Goal: Task Accomplishment & Management: Use online tool/utility

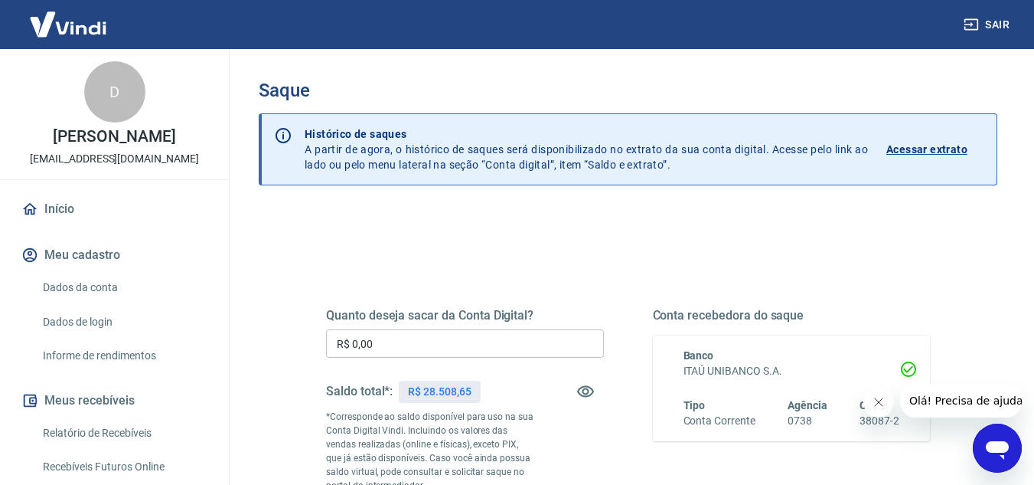
click at [437, 341] on input "R$ 0,00" at bounding box center [465, 343] width 278 height 28
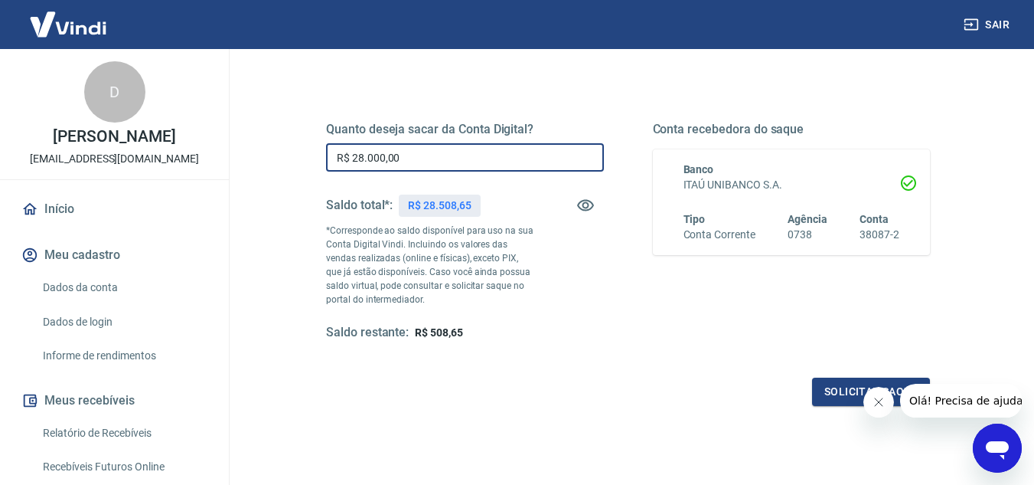
scroll to position [286, 0]
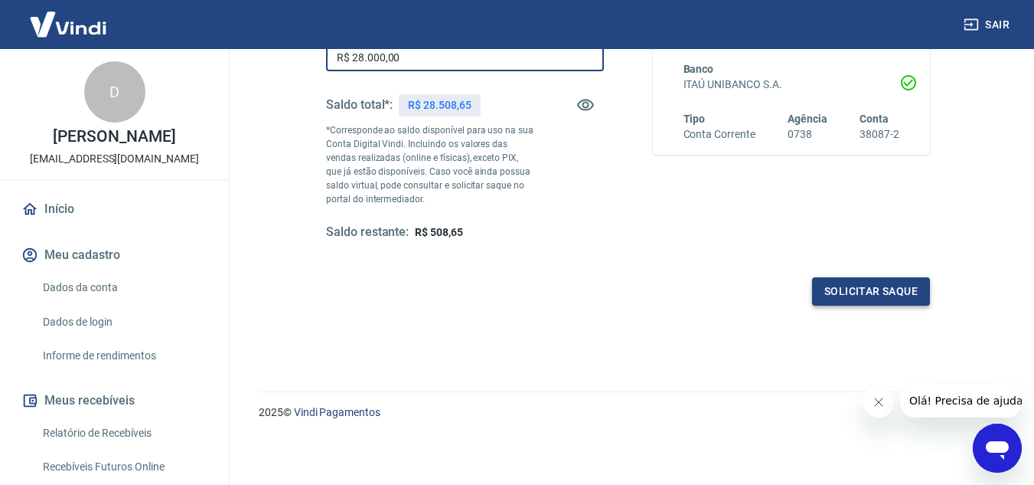
type input "R$ 28.000,00"
click at [880, 281] on button "Solicitar saque" at bounding box center [871, 291] width 118 height 28
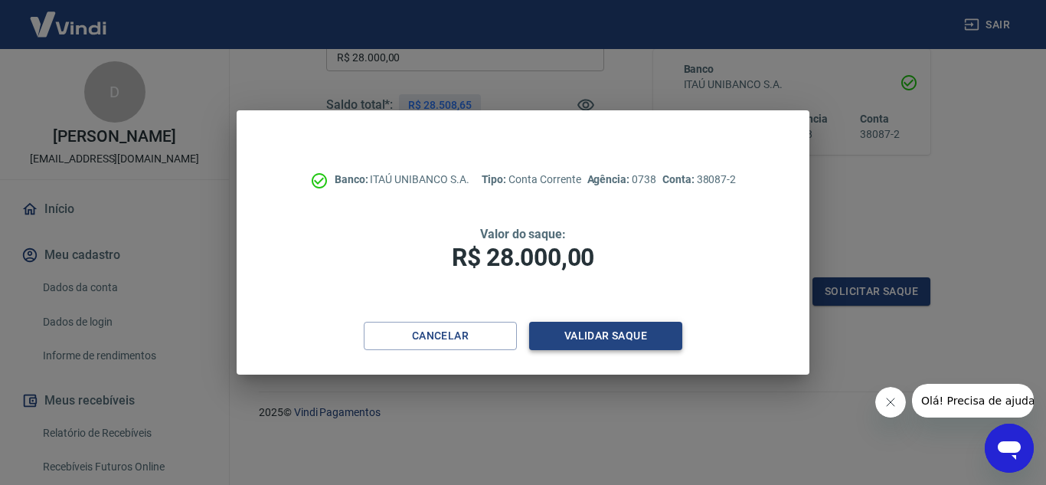
click at [589, 336] on button "Validar saque" at bounding box center [605, 336] width 153 height 28
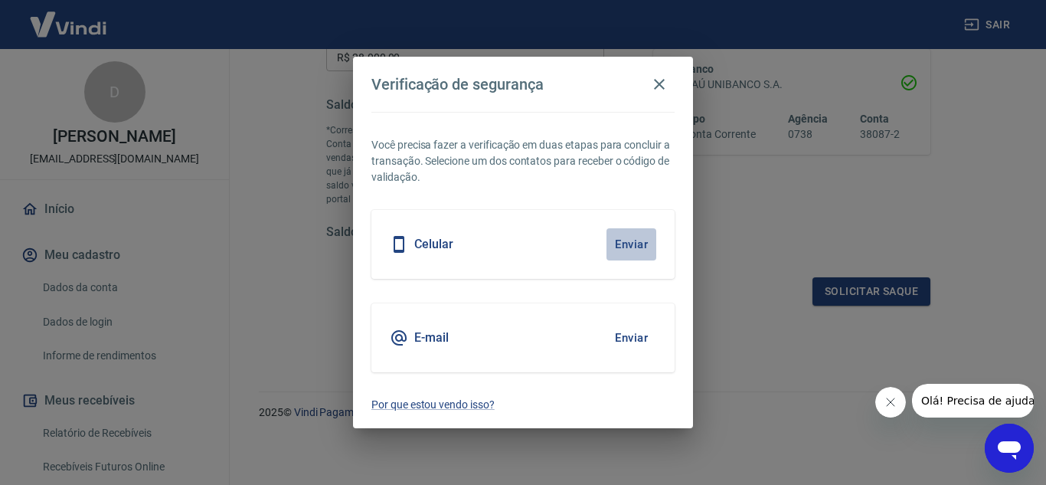
click at [636, 243] on button "Enviar" at bounding box center [631, 244] width 50 height 32
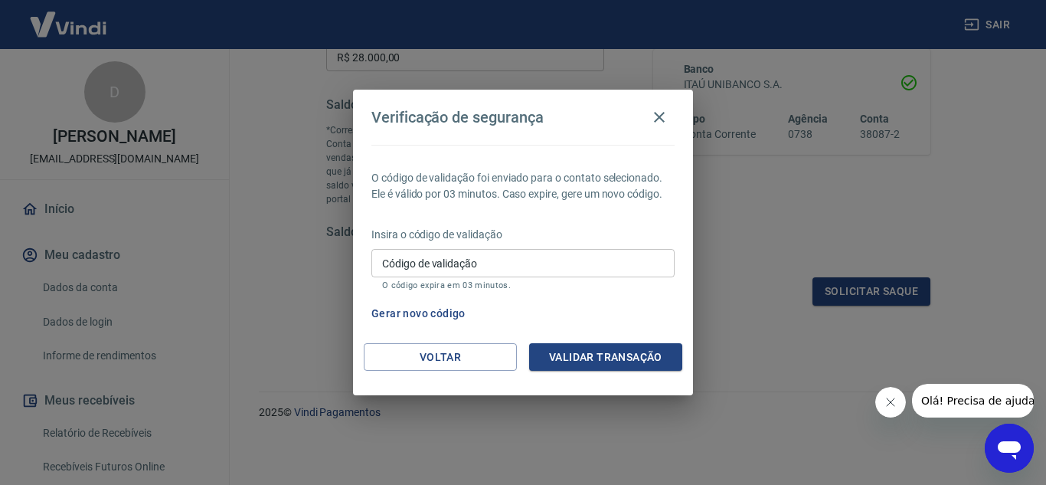
click at [433, 316] on button "Gerar novo código" at bounding box center [418, 313] width 106 height 28
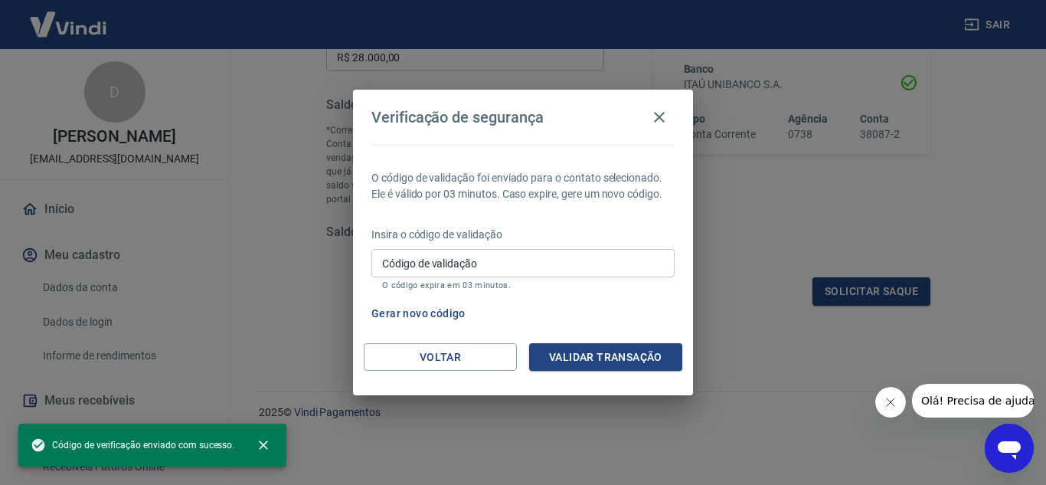
click at [557, 264] on input "Código de validação" at bounding box center [522, 263] width 303 height 28
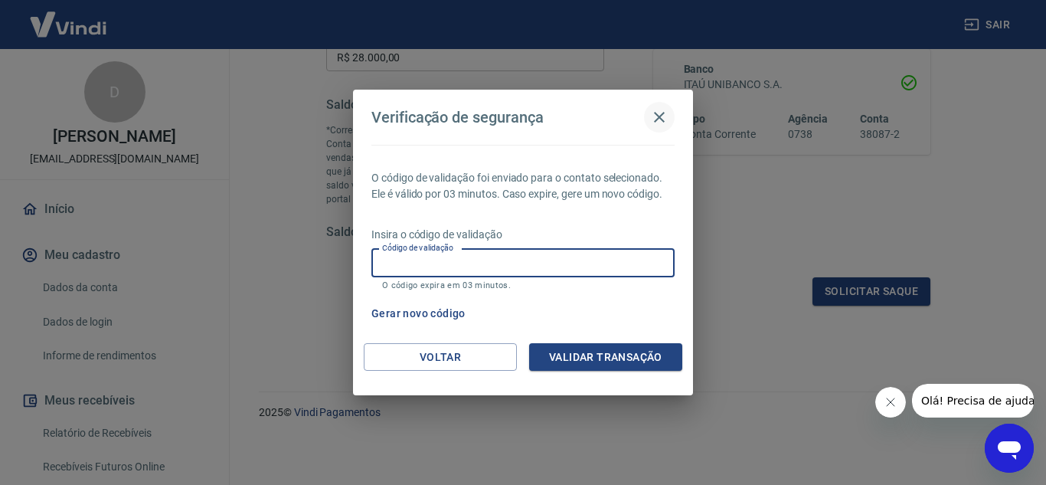
click at [659, 122] on icon "button" at bounding box center [659, 117] width 18 height 18
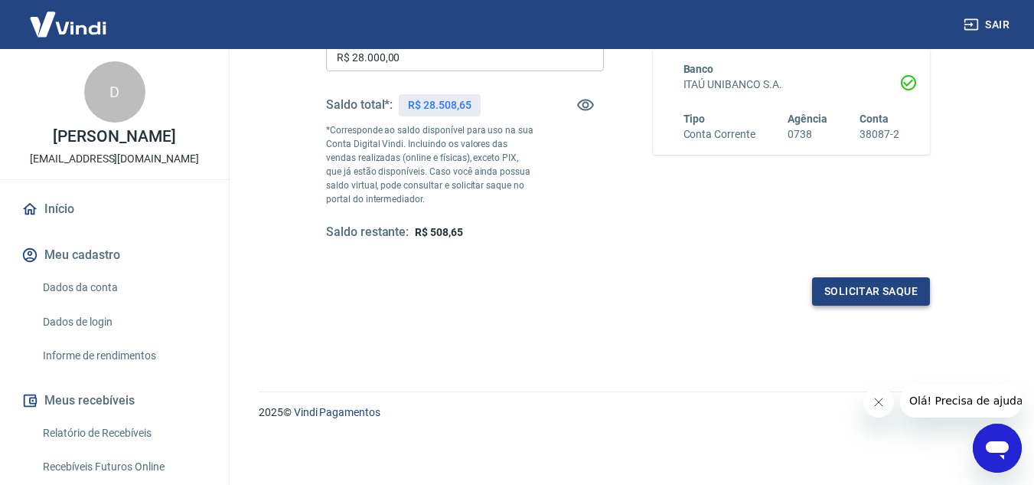
click at [856, 282] on button "Solicitar saque" at bounding box center [871, 291] width 118 height 28
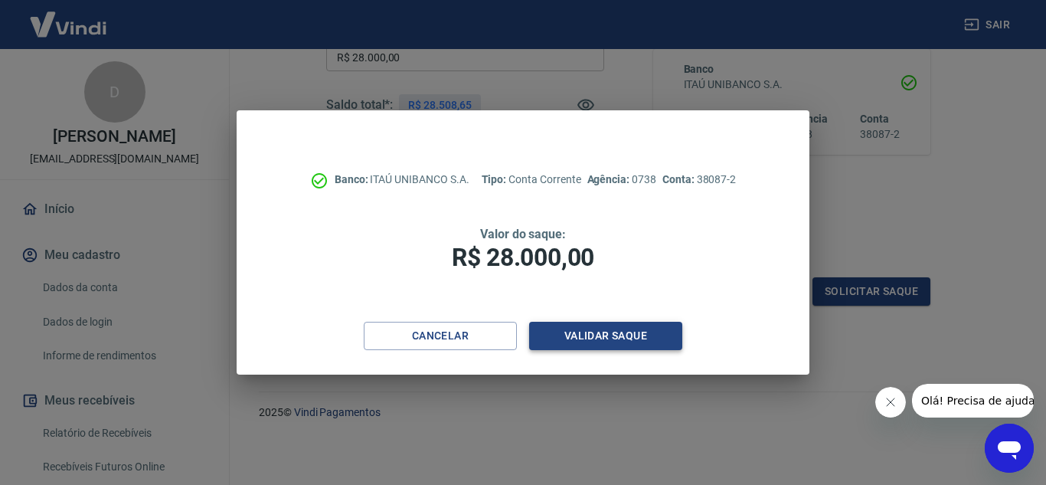
click at [596, 336] on button "Validar saque" at bounding box center [605, 336] width 153 height 28
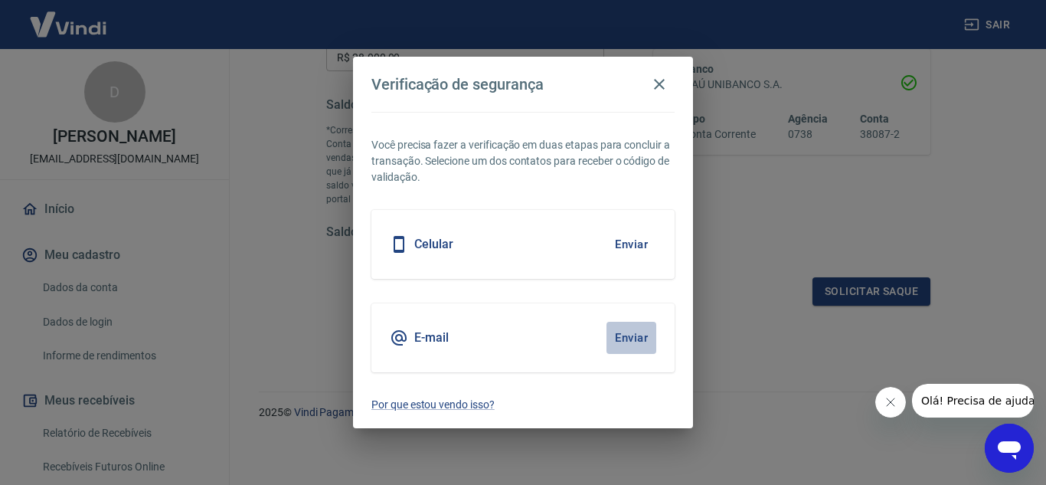
click at [636, 343] on button "Enviar" at bounding box center [631, 338] width 50 height 32
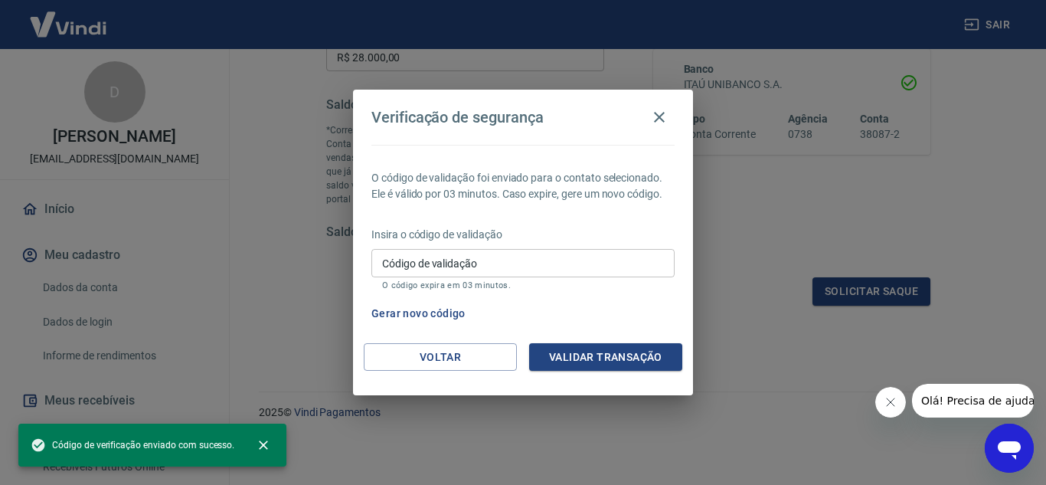
click at [527, 263] on input "Código de validação" at bounding box center [522, 263] width 303 height 28
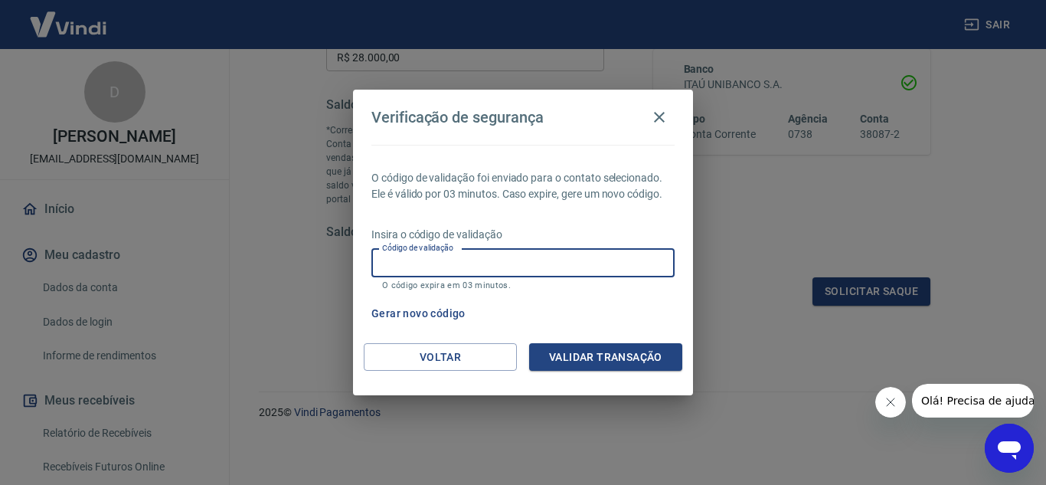
drag, startPoint x: 797, startPoint y: 294, endPoint x: 784, endPoint y: 270, distance: 27.1
click at [797, 294] on div "Verificação de segurança O código de validação foi enviado para o contato selec…" at bounding box center [523, 242] width 1046 height 485
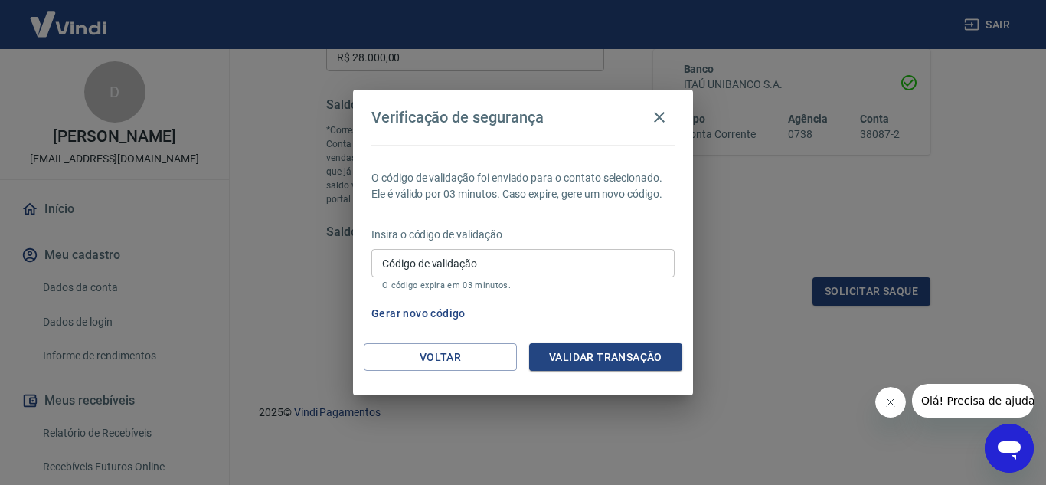
click at [507, 260] on input "Código de validação" at bounding box center [522, 263] width 303 height 28
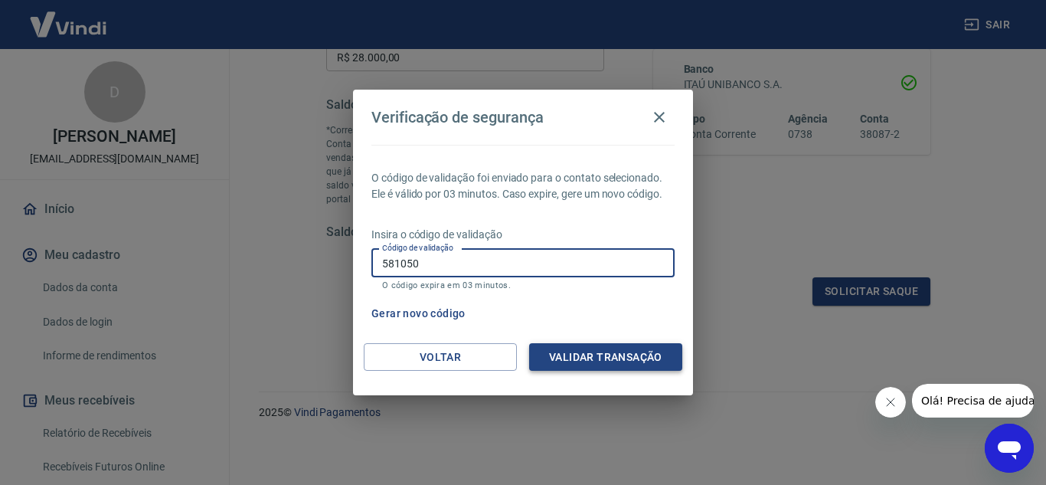
type input "581050"
click at [574, 358] on button "Validar transação" at bounding box center [605, 357] width 153 height 28
